Goal: Task Accomplishment & Management: Manage account settings

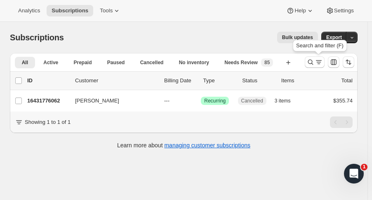
click at [315, 63] on icon "Search and filter results" at bounding box center [310, 62] width 8 height 8
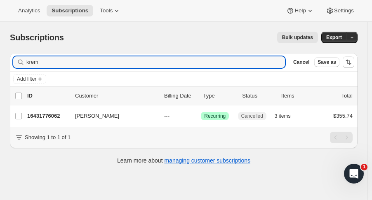
drag, startPoint x: 66, startPoint y: 65, endPoint x: -31, endPoint y: 75, distance: 97.8
click at [0, 75] on html "Analytics Subscriptions Tools Help Settings Skip to content Subscriptions. This…" at bounding box center [186, 100] width 372 height 200
type input "mim fly"
click at [45, 120] on div "16393929022 [PERSON_NAME] [DATE] Success Recurring Success Active 2 items $246.…" at bounding box center [189, 117] width 325 height 12
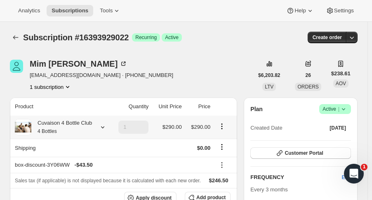
click at [356, 38] on icon "button" at bounding box center [352, 37] width 8 height 8
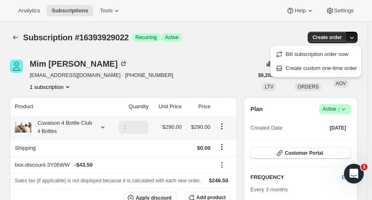
click at [240, 51] on div "Subscription #16393929022. This page is ready Subscription #16393929022 Success…" at bounding box center [184, 37] width 348 height 31
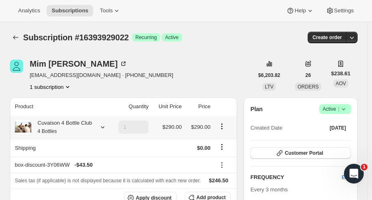
click at [104, 131] on icon at bounding box center [103, 127] width 8 height 8
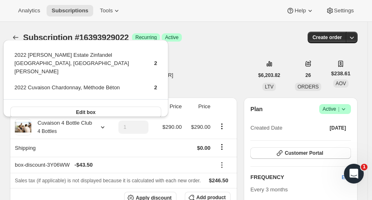
click at [199, 73] on div "[PERSON_NAME] [EMAIL_ADDRESS][DOMAIN_NAME] · [PHONE_NUMBER] 1 subscription" at bounding box center [131, 75] width 243 height 31
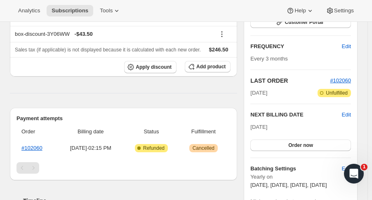
scroll to position [137, 0]
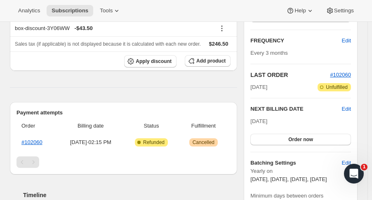
click at [329, 139] on button "Order now" at bounding box center [300, 140] width 101 height 12
click at [332, 137] on button "Click to confirm" at bounding box center [300, 140] width 101 height 12
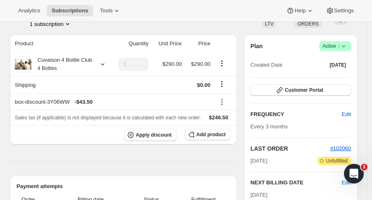
scroll to position [45, 0]
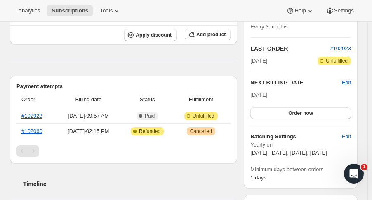
scroll to position [163, 0]
